Goal: Register for event/course

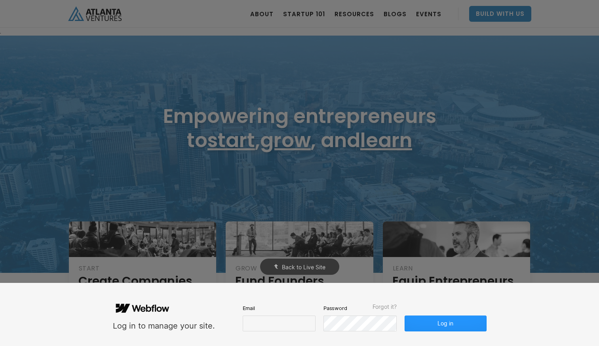
click at [263, 315] on div "Email" at bounding box center [279, 318] width 73 height 28
click at [262, 323] on input "email" at bounding box center [279, 324] width 73 height 16
type input "molly@carvercreative.co"
click at [457, 317] on button "Log in" at bounding box center [446, 324] width 82 height 16
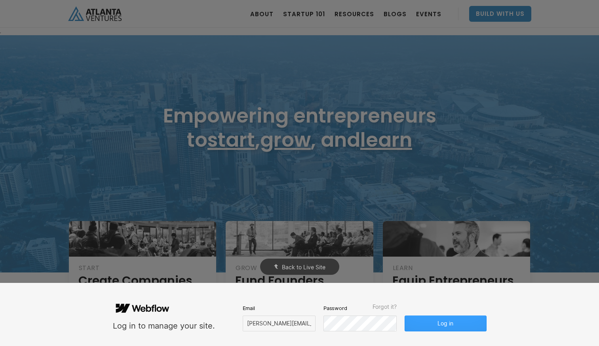
scroll to position [0, 0]
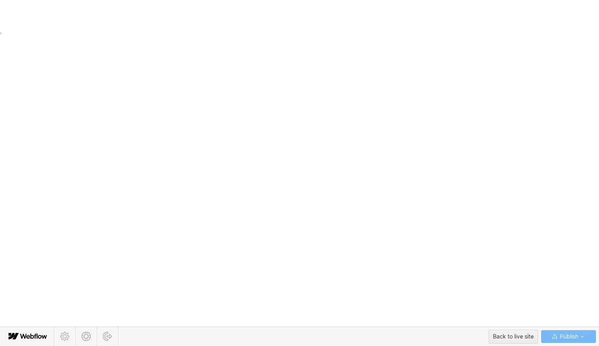
click at [454, 326] on body ". Loading. . . ABOUT OUR STORY TEAM Job Board PORTFOLIO Startup 101 RESOURCES T…" at bounding box center [299, 173] width 599 height 346
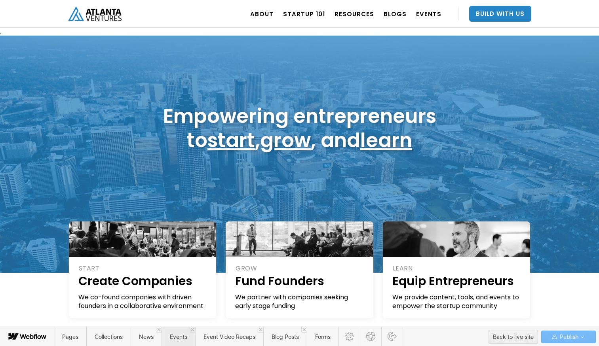
click at [184, 335] on span "Events" at bounding box center [178, 337] width 17 height 7
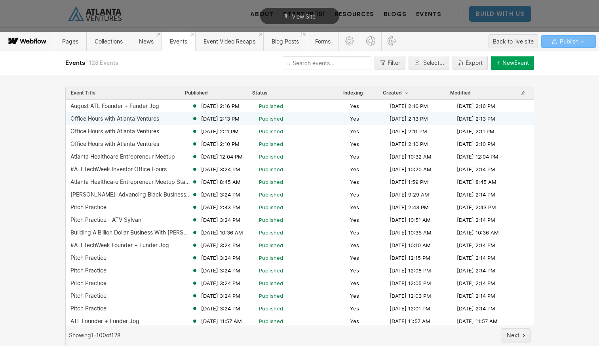
click at [219, 121] on span "Aug 11, 2025 2:13 PM" at bounding box center [220, 118] width 38 height 7
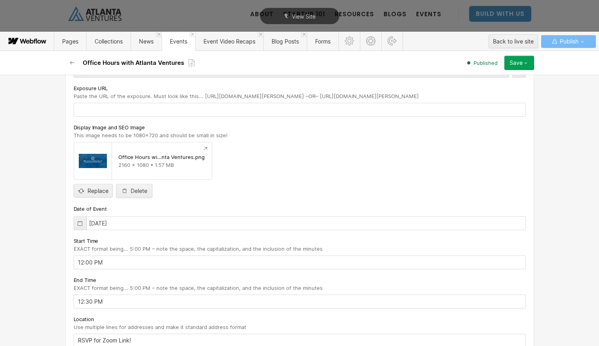
scroll to position [156, 0]
click at [78, 222] on icon at bounding box center [80, 223] width 6 height 6
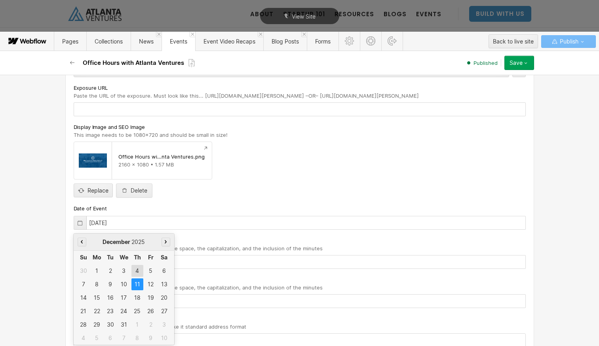
click at [136, 269] on div "4" at bounding box center [137, 271] width 12 height 12
type input "12/04/2025"
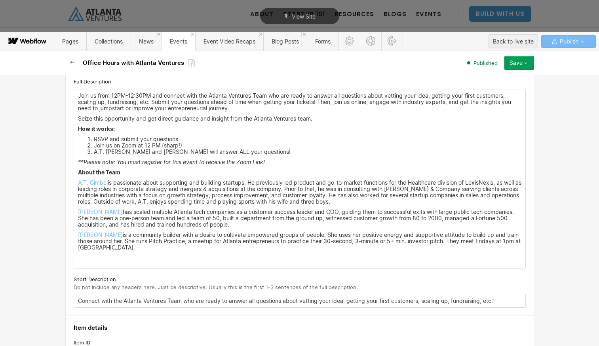
scroll to position [492, 0]
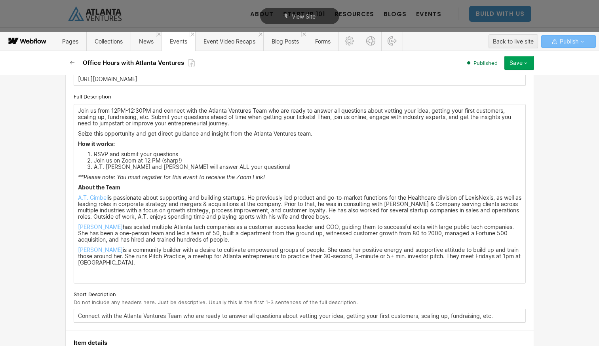
click at [520, 57] on button "Save" at bounding box center [519, 63] width 30 height 14
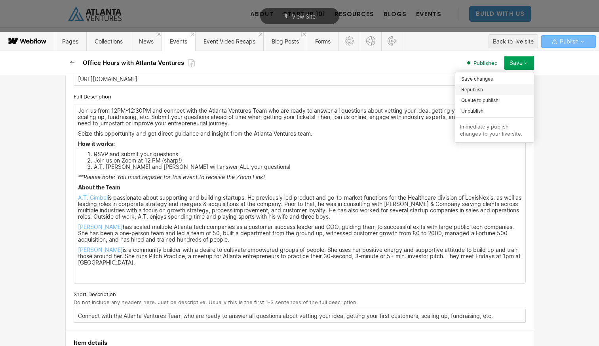
click at [482, 88] on span "Republish" at bounding box center [472, 90] width 22 height 8
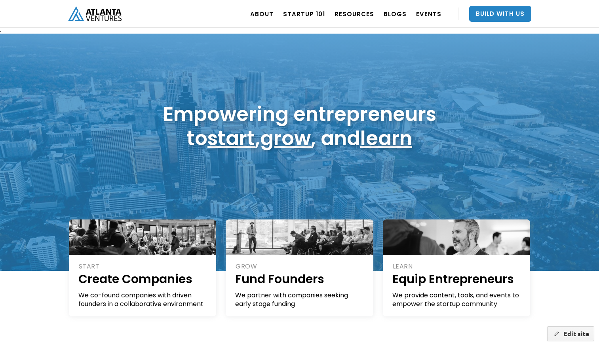
scroll to position [4, 0]
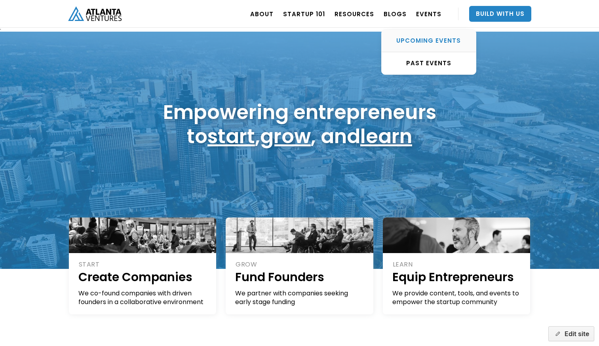
click at [428, 46] on link "UPCOMING EVENTS" at bounding box center [429, 41] width 94 height 23
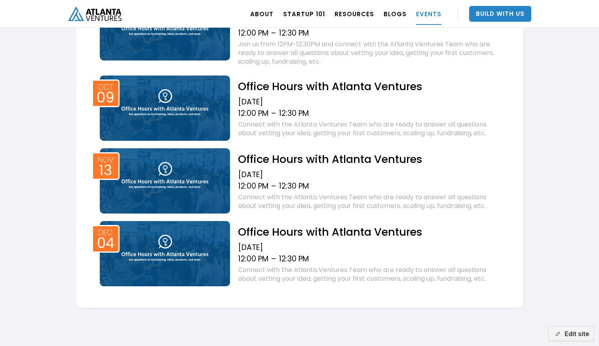
scroll to position [605, 0]
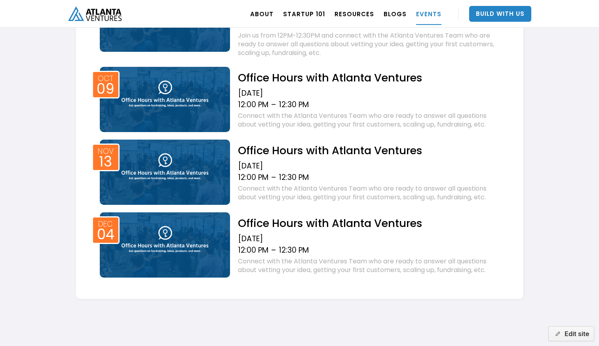
click at [199, 251] on img at bounding box center [165, 245] width 131 height 65
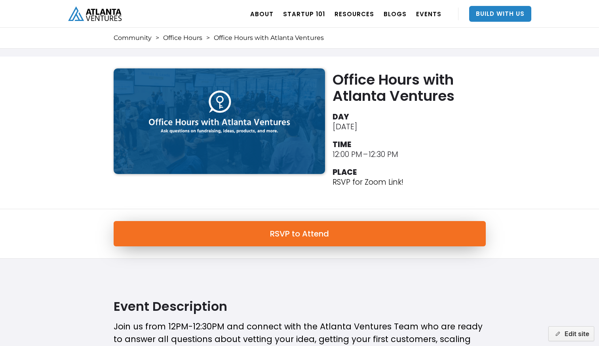
click at [300, 235] on link "RSVP to Attend" at bounding box center [300, 233] width 372 height 25
